Goal: Task Accomplishment & Management: Manage account settings

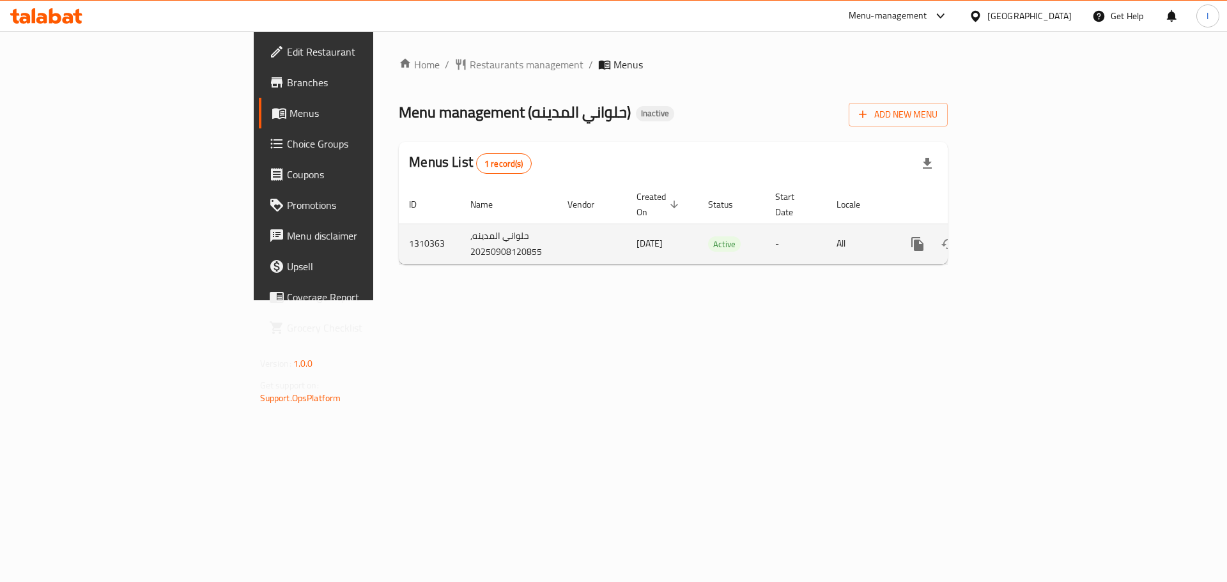
click at [1018, 237] on icon "enhanced table" at bounding box center [1009, 244] width 15 height 15
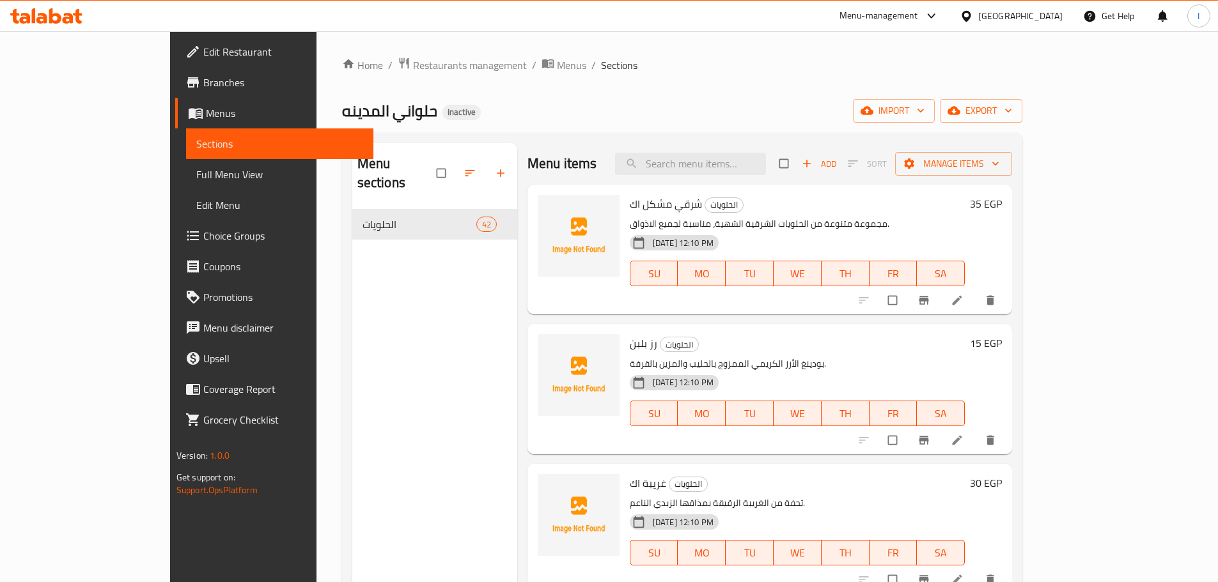
click at [963, 302] on icon at bounding box center [957, 300] width 13 height 13
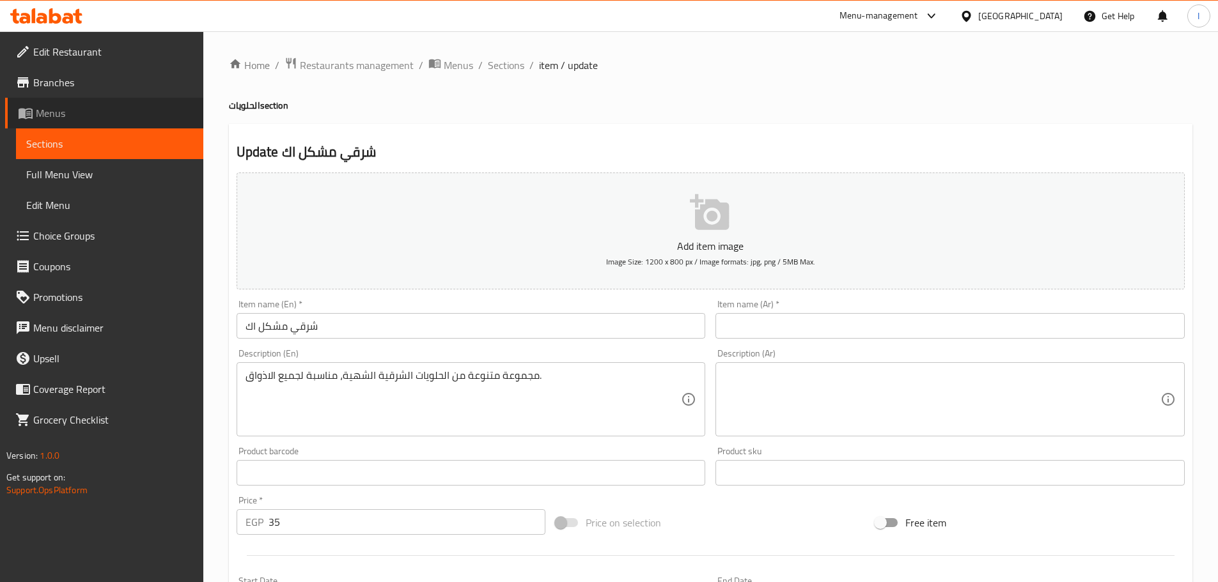
click at [128, 107] on span "Menus" at bounding box center [114, 112] width 157 height 15
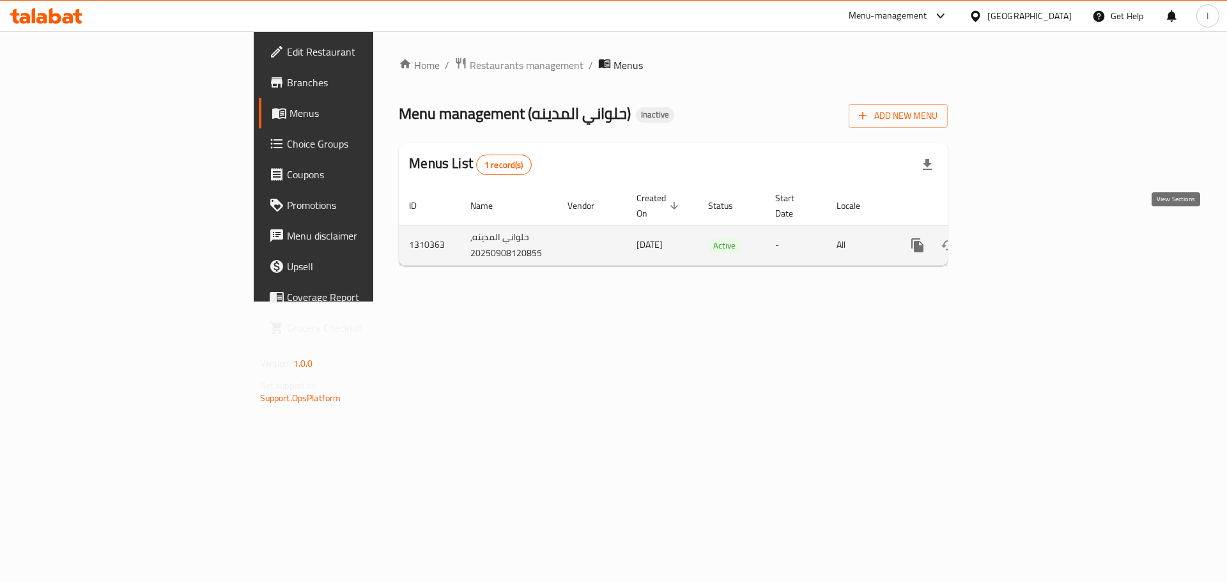
click at [1018, 238] on icon "enhanced table" at bounding box center [1009, 245] width 15 height 15
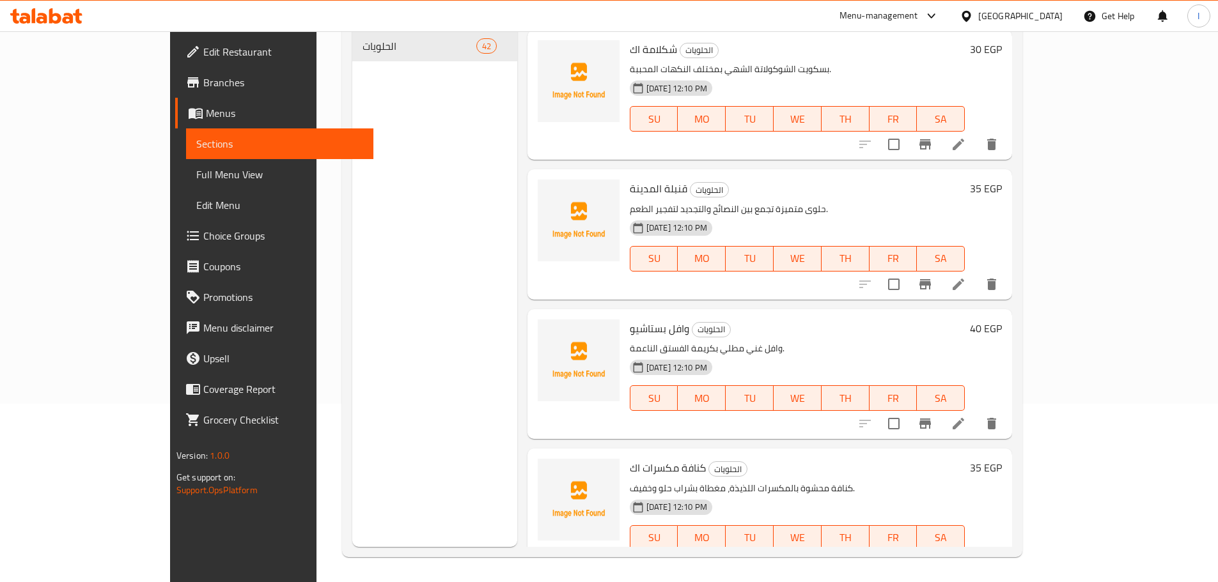
scroll to position [179, 0]
click at [206, 116] on span "Menus" at bounding box center [284, 112] width 157 height 15
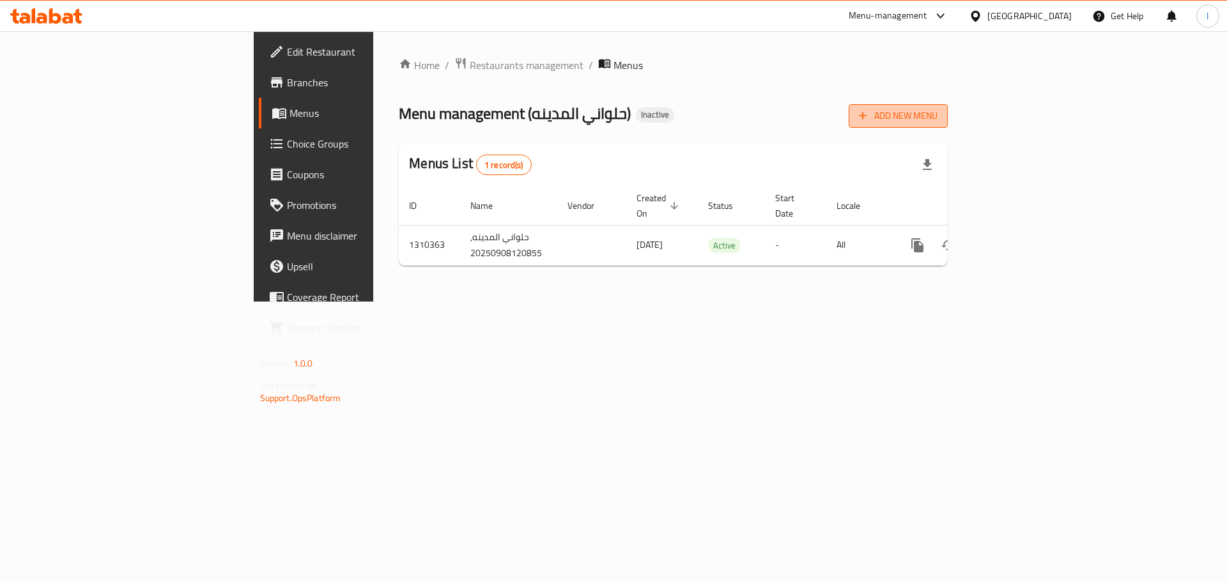
click at [948, 125] on button "Add New Menu" at bounding box center [898, 116] width 99 height 24
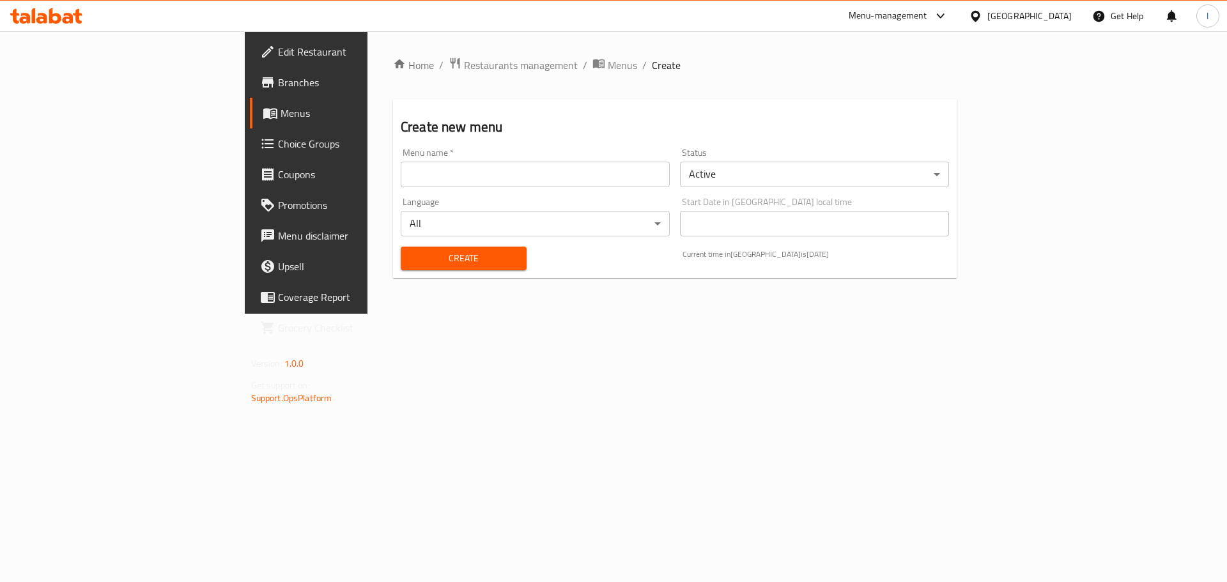
click at [592, 152] on div "Menu name   * Menu name *" at bounding box center [535, 167] width 269 height 39
click at [553, 158] on div "Menu name   * Menu name *" at bounding box center [535, 167] width 269 height 39
click at [488, 174] on input "text" at bounding box center [535, 175] width 269 height 26
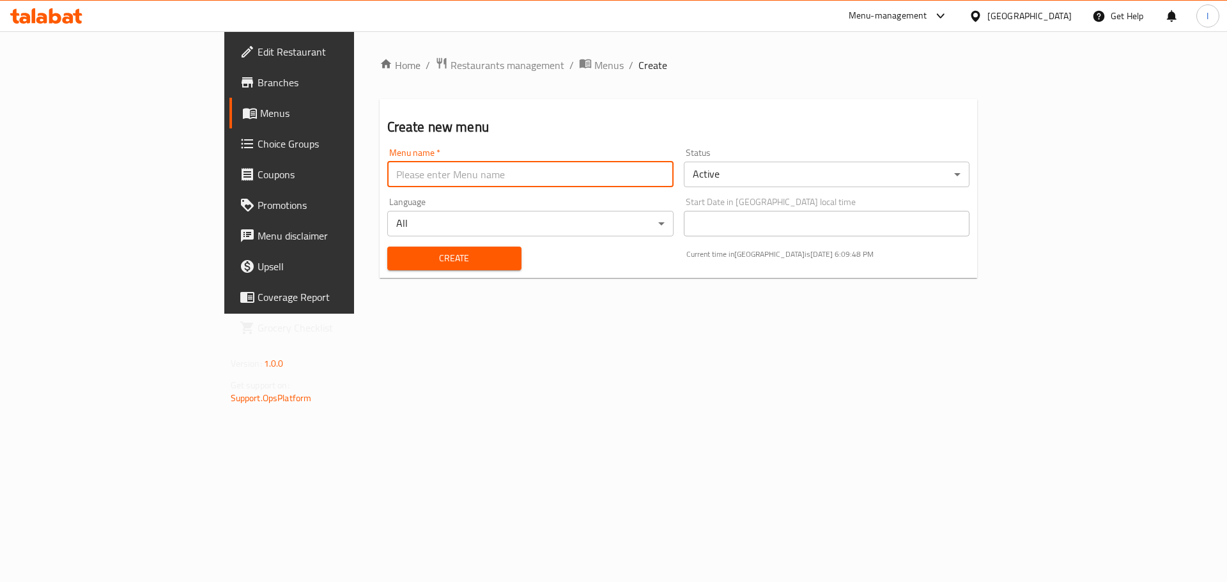
type input "."
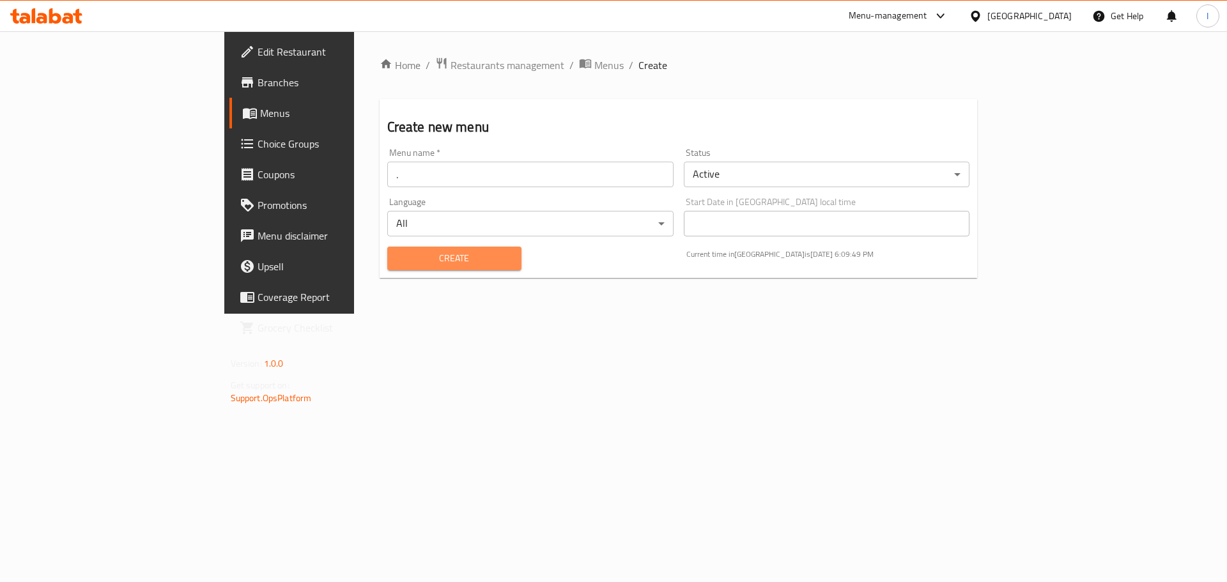
click at [387, 248] on button "Create" at bounding box center [454, 259] width 134 height 24
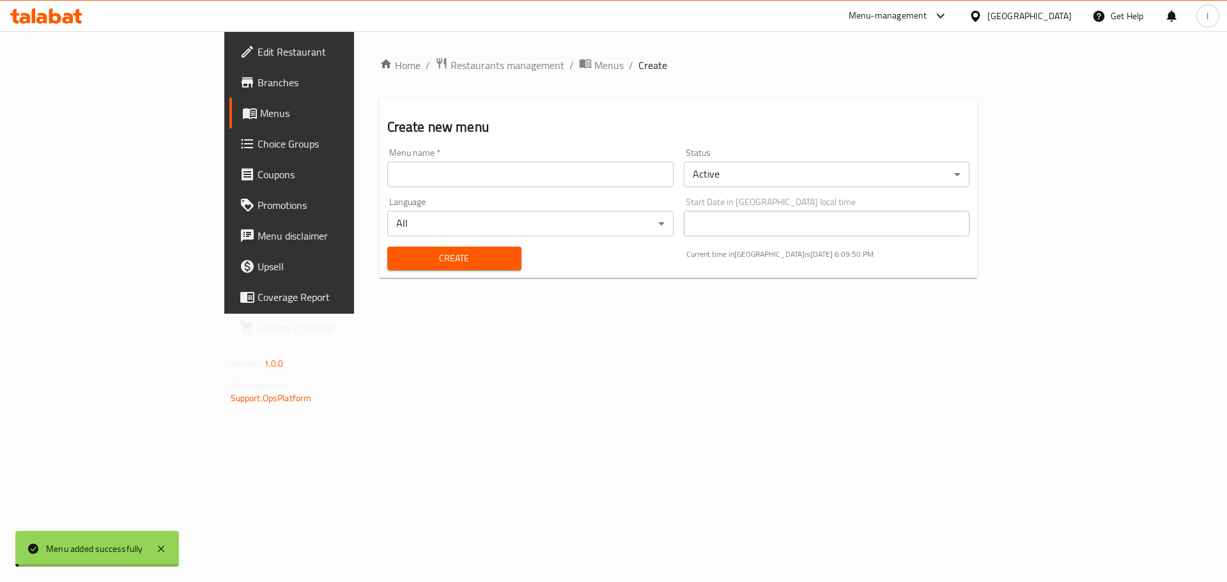
click at [260, 114] on span "Menus" at bounding box center [339, 112] width 159 height 15
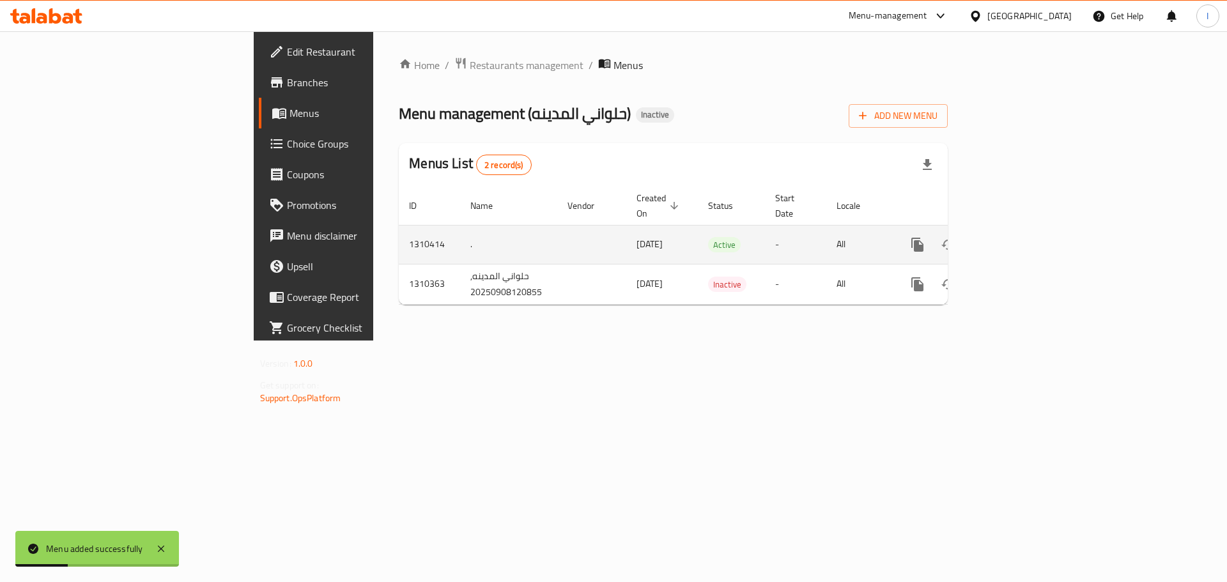
click at [1025, 229] on link "enhanced table" at bounding box center [1010, 244] width 31 height 31
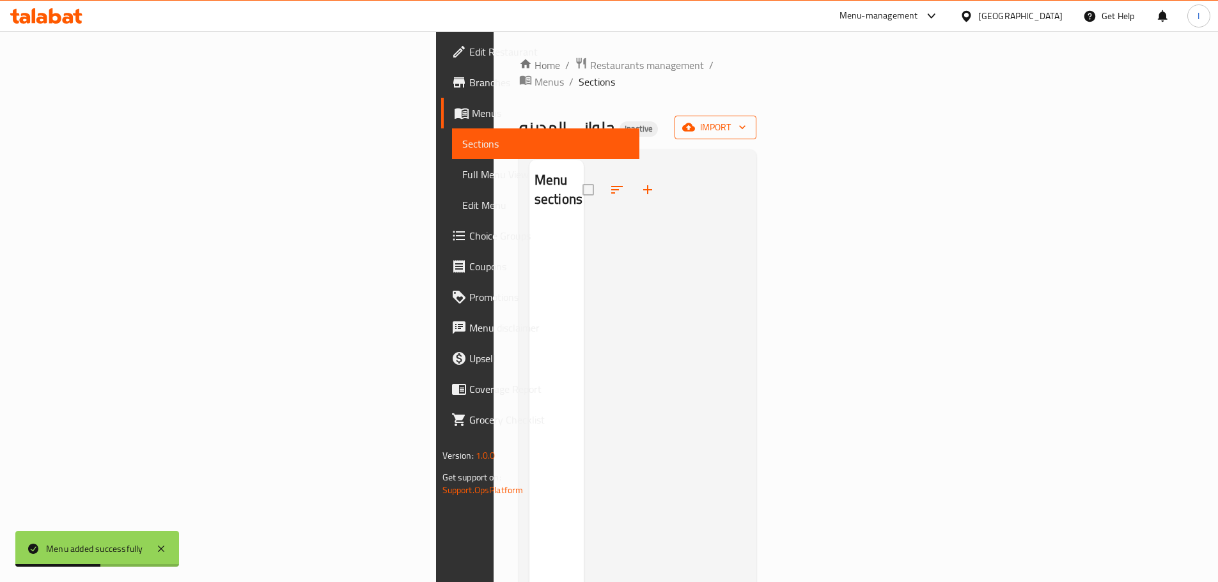
click at [746, 120] on span "import" at bounding box center [715, 128] width 61 height 16
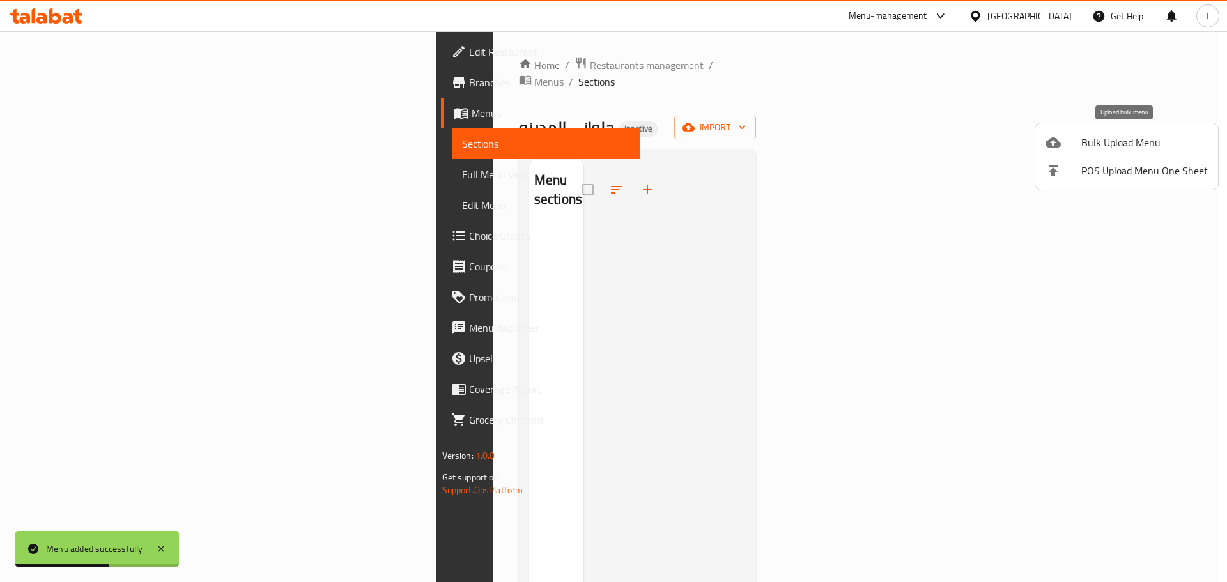
click at [1094, 137] on span "Bulk Upload Menu" at bounding box center [1145, 142] width 127 height 15
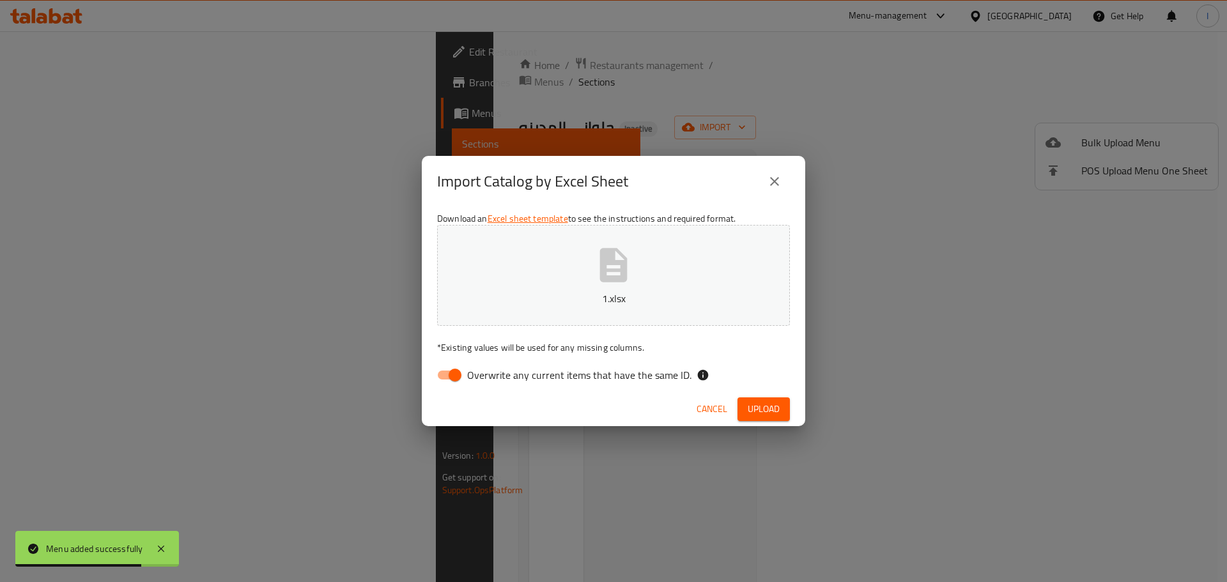
drag, startPoint x: 479, startPoint y: 377, endPoint x: 699, endPoint y: 387, distance: 219.5
click at [479, 377] on span "Overwrite any current items that have the same ID." at bounding box center [579, 375] width 224 height 15
click at [479, 377] on input "Overwrite any current items that have the same ID." at bounding box center [455, 375] width 73 height 24
checkbox input "false"
click at [789, 405] on button "Upload" at bounding box center [764, 410] width 52 height 24
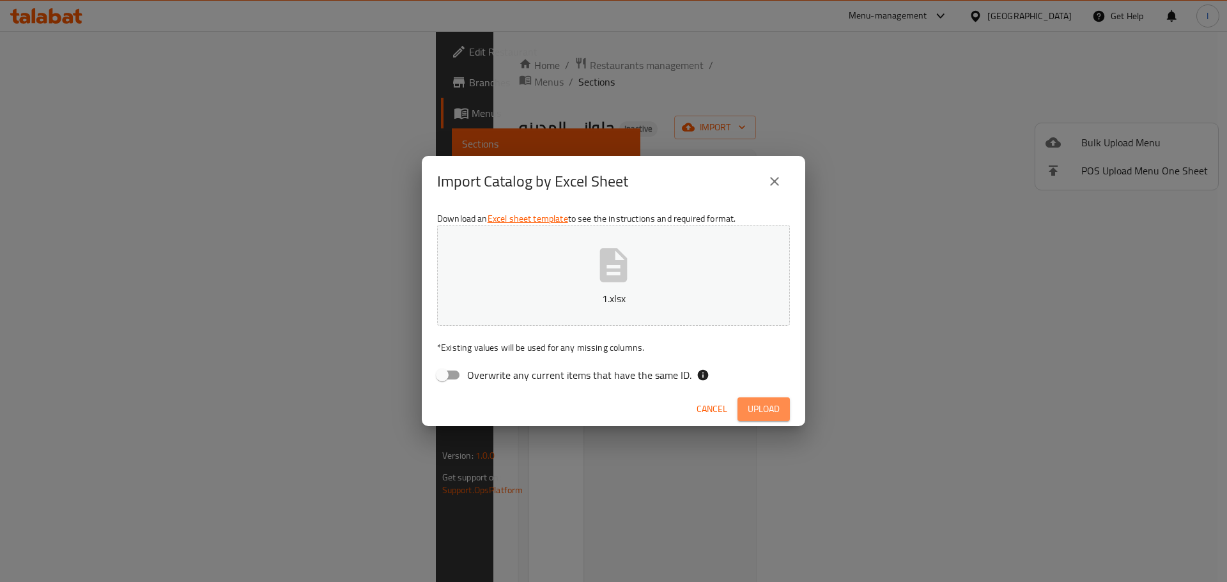
click at [785, 405] on button "Upload" at bounding box center [764, 410] width 52 height 24
click at [775, 410] on span "Upload" at bounding box center [764, 409] width 32 height 16
click at [781, 411] on button "Upload" at bounding box center [764, 410] width 52 height 24
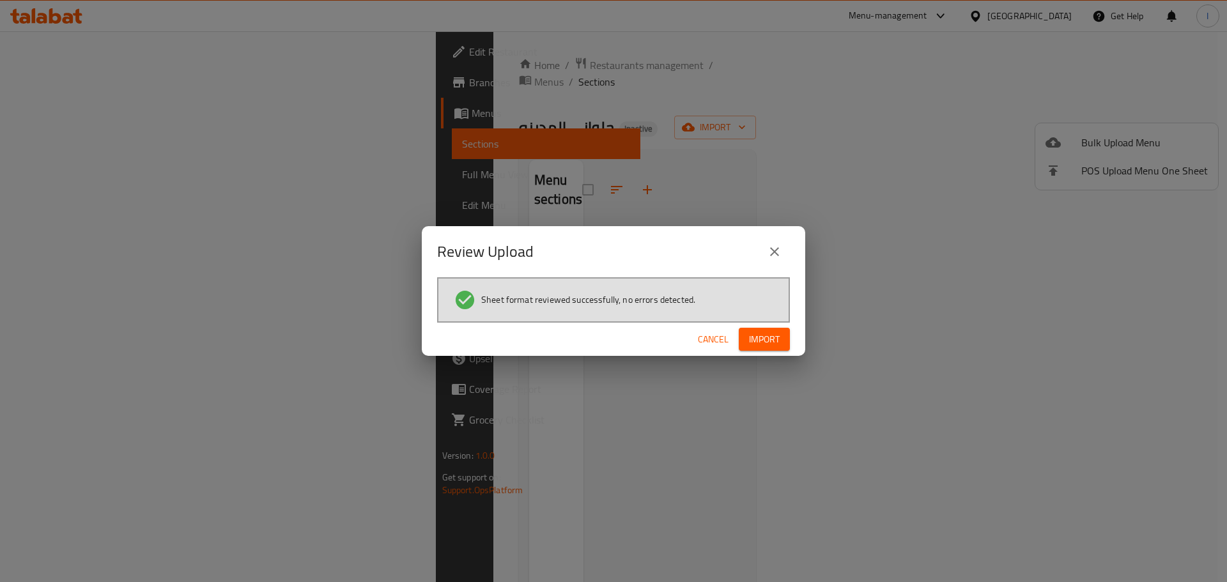
click at [1035, 331] on div "Review Upload Sheet format reviewed successfully, no errors detected. Cancel Im…" at bounding box center [613, 291] width 1227 height 582
click at [763, 338] on span "Import" at bounding box center [764, 340] width 31 height 16
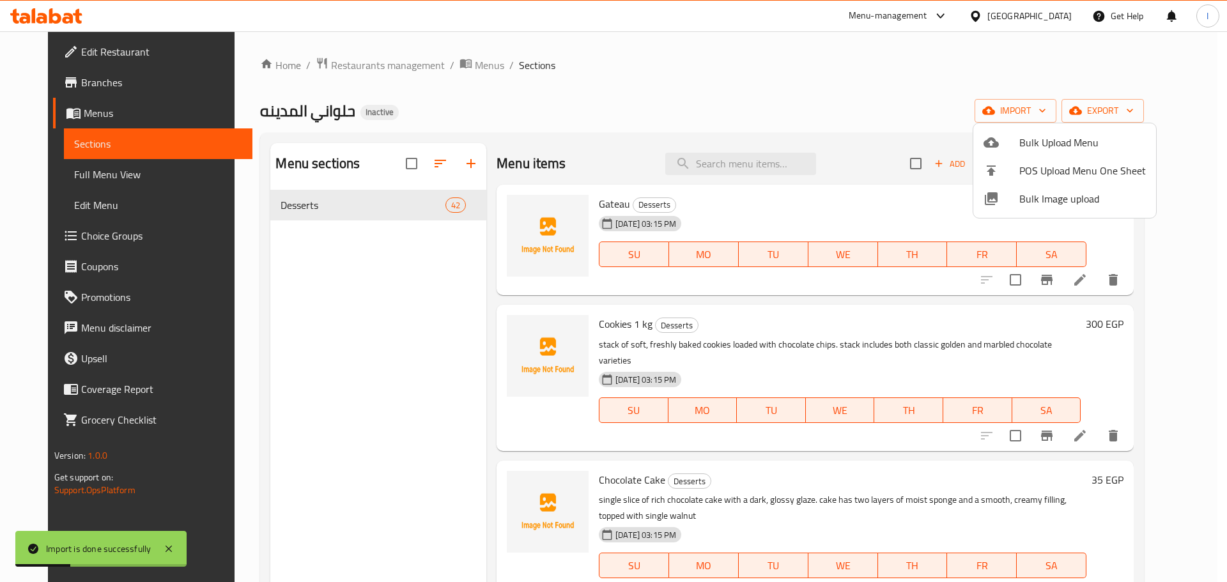
click at [91, 81] on div at bounding box center [613, 291] width 1227 height 582
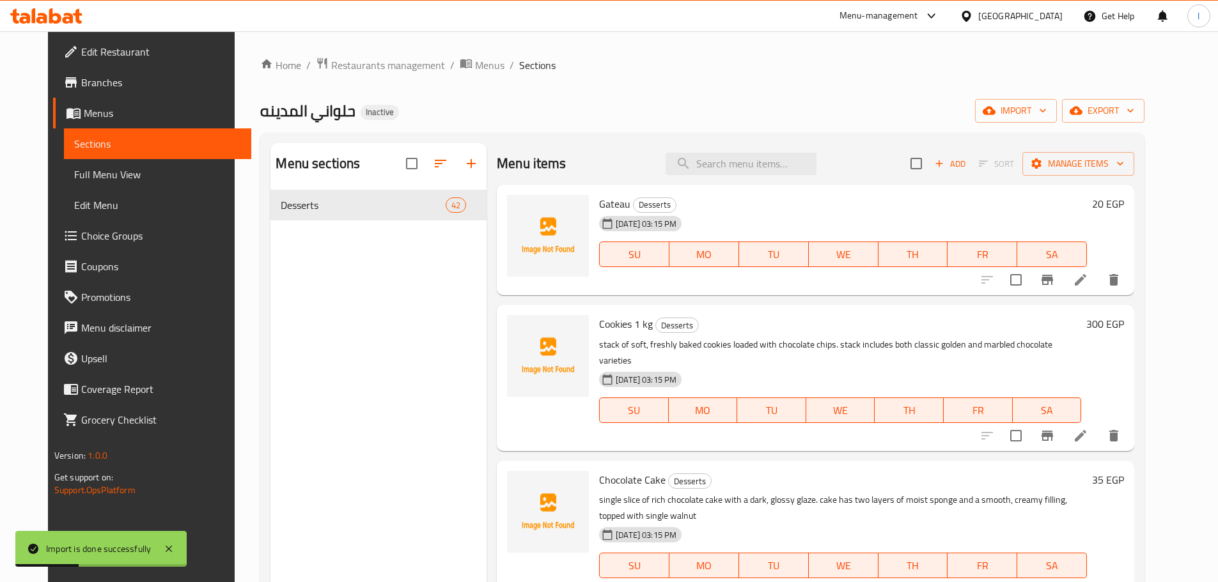
drag, startPoint x: 91, startPoint y: 81, endPoint x: 126, endPoint y: 65, distance: 38.6
click at [91, 81] on span "Branches" at bounding box center [161, 82] width 160 height 15
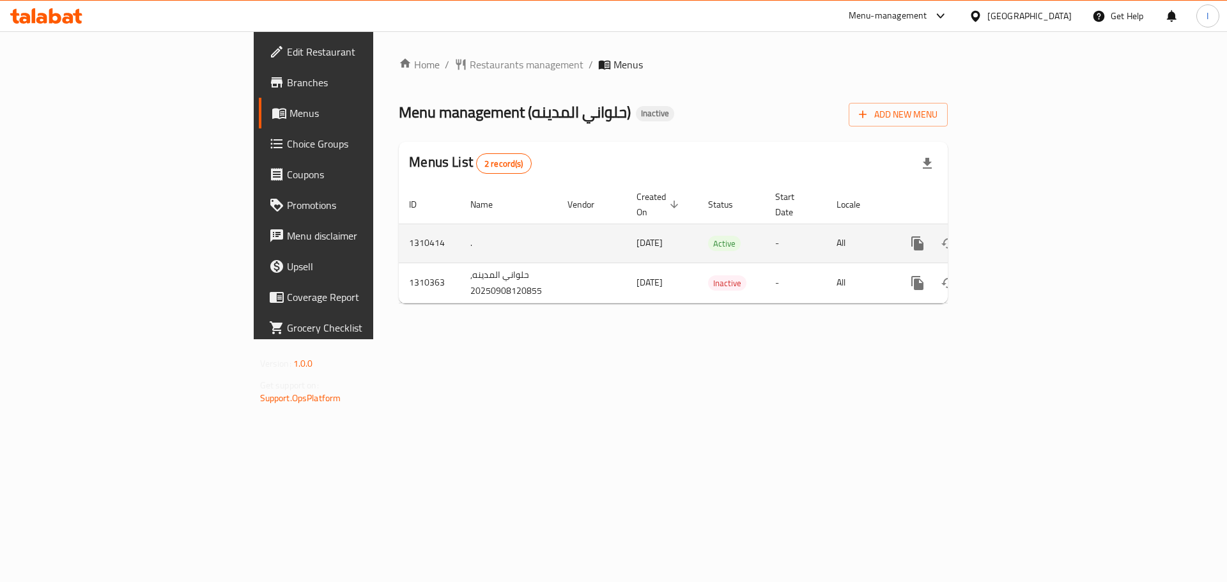
click at [1036, 225] on td "enhanced table" at bounding box center [963, 243] width 143 height 39
click at [1018, 236] on icon "enhanced table" at bounding box center [1009, 243] width 15 height 15
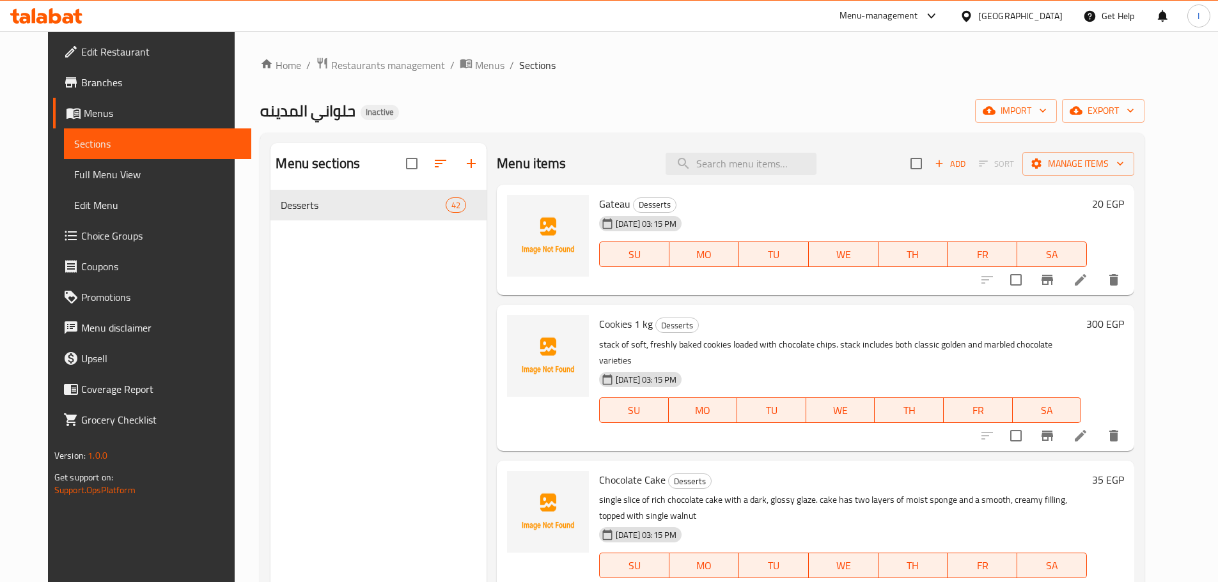
click at [115, 169] on span "Full Menu View" at bounding box center [157, 174] width 167 height 15
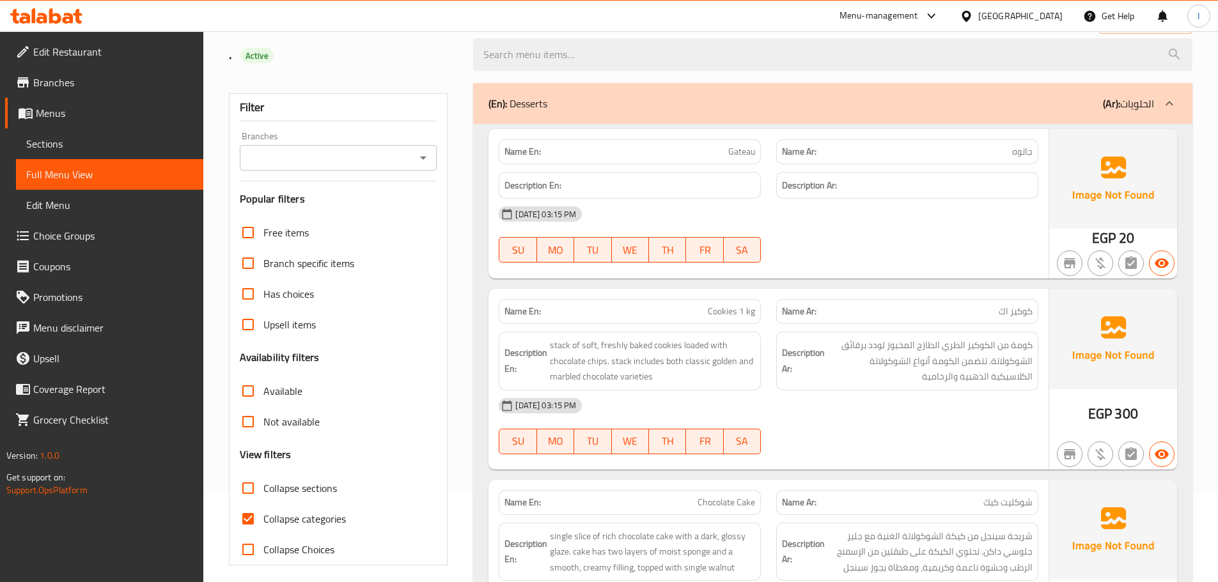
scroll to position [320, 0]
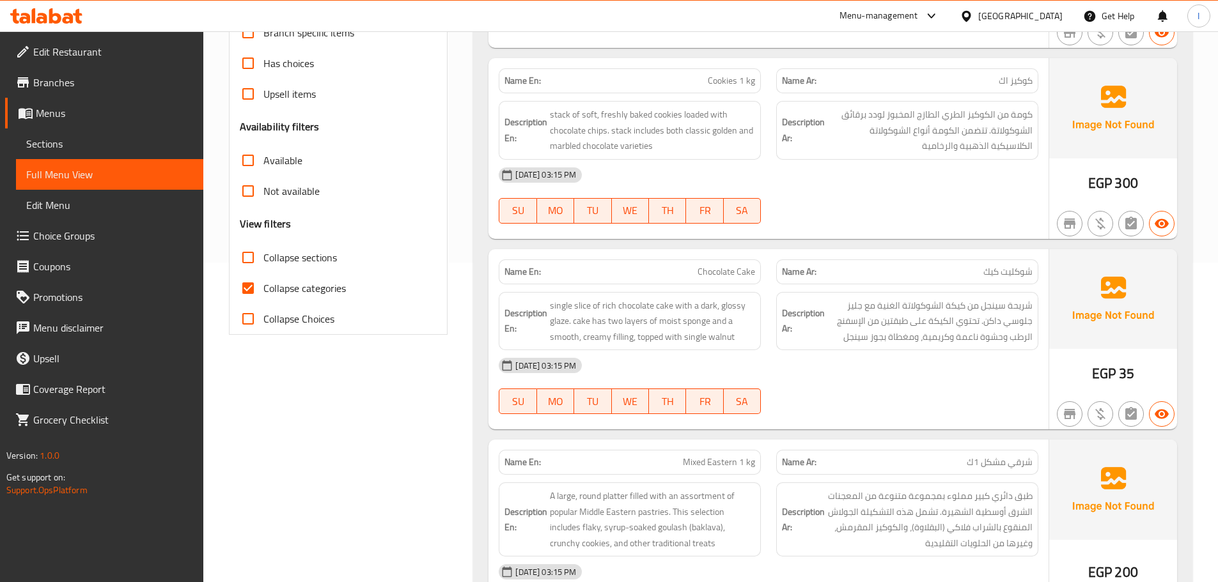
click at [285, 298] on label "Collapse categories" at bounding box center [289, 288] width 113 height 31
click at [263, 298] on input "Collapse categories" at bounding box center [248, 288] width 31 height 31
checkbox input "false"
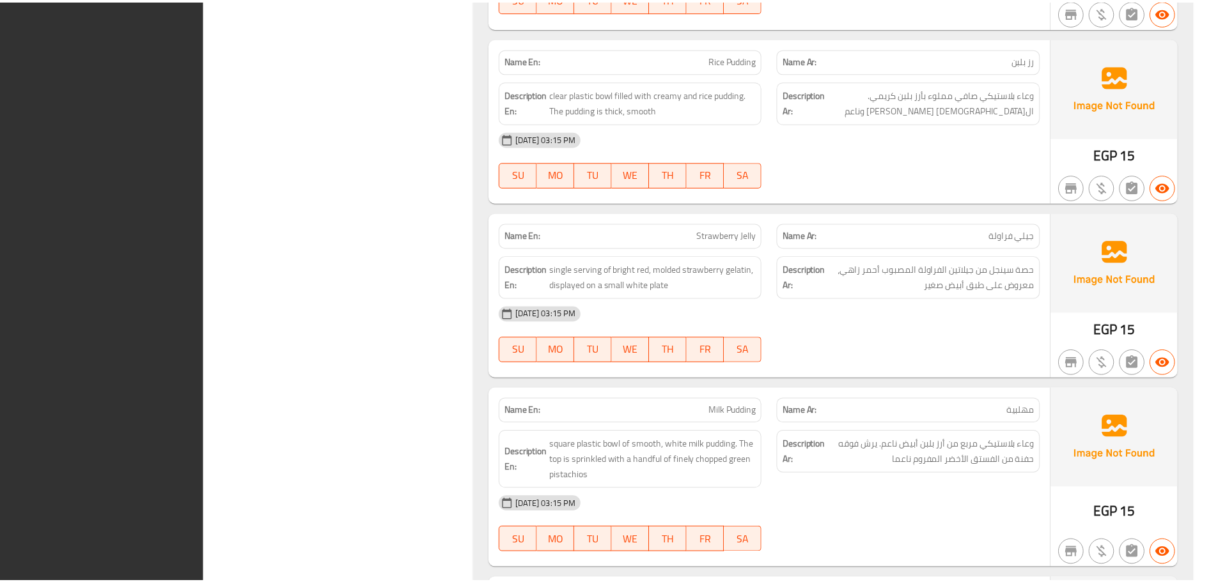
scroll to position [7490, 0]
